Goal: Information Seeking & Learning: Learn about a topic

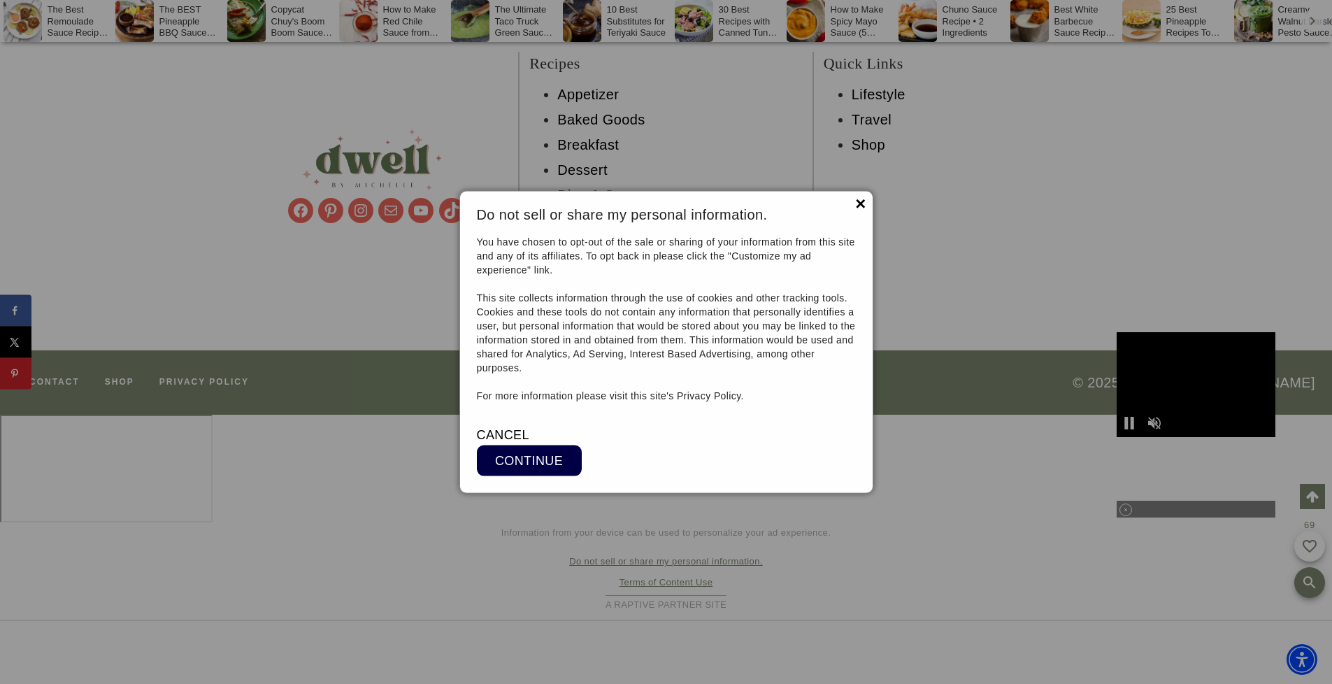
scroll to position [9540, 0]
